Goal: Use online tool/utility

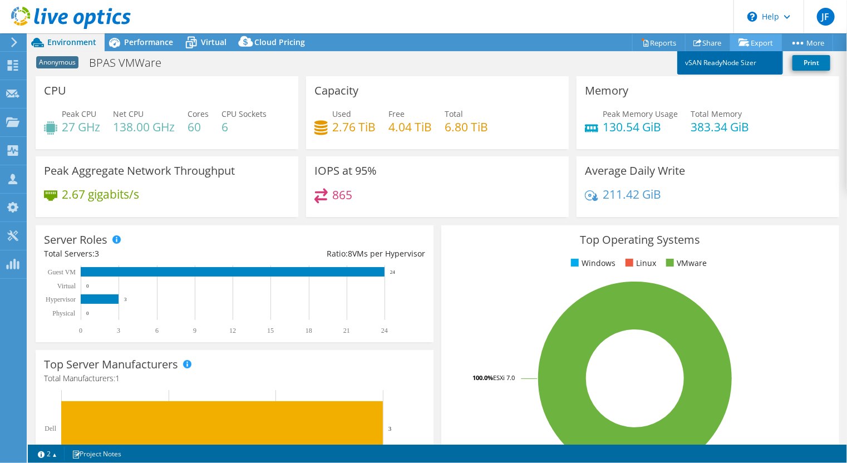
click at [722, 59] on link "vSAN ReadyNode Sizer" at bounding box center [730, 62] width 106 height 23
select select "USD"
